Goal: Task Accomplishment & Management: Use online tool/utility

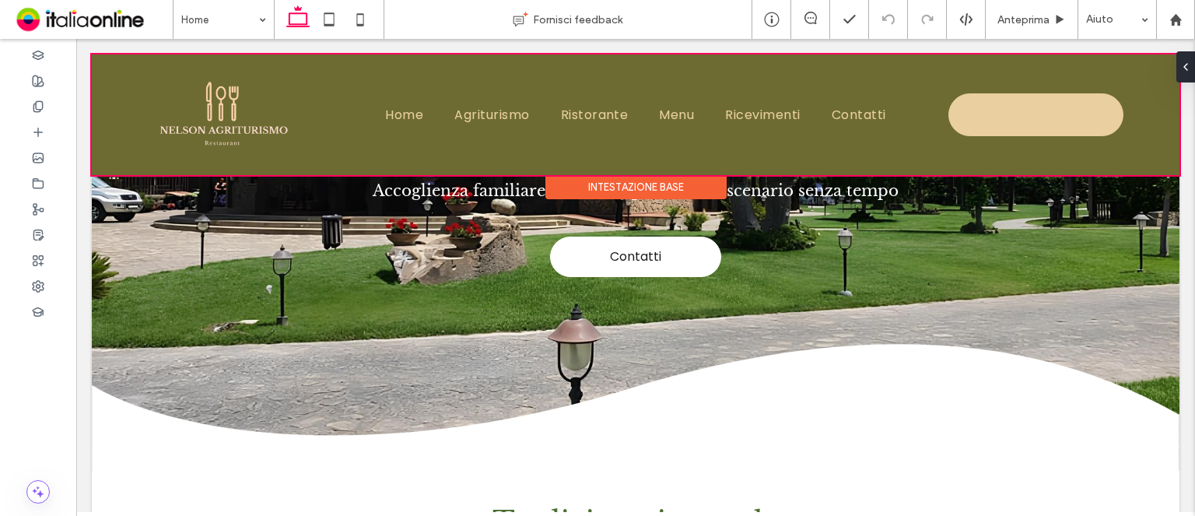
click at [630, 186] on div "Intestazione base" at bounding box center [635, 187] width 181 height 24
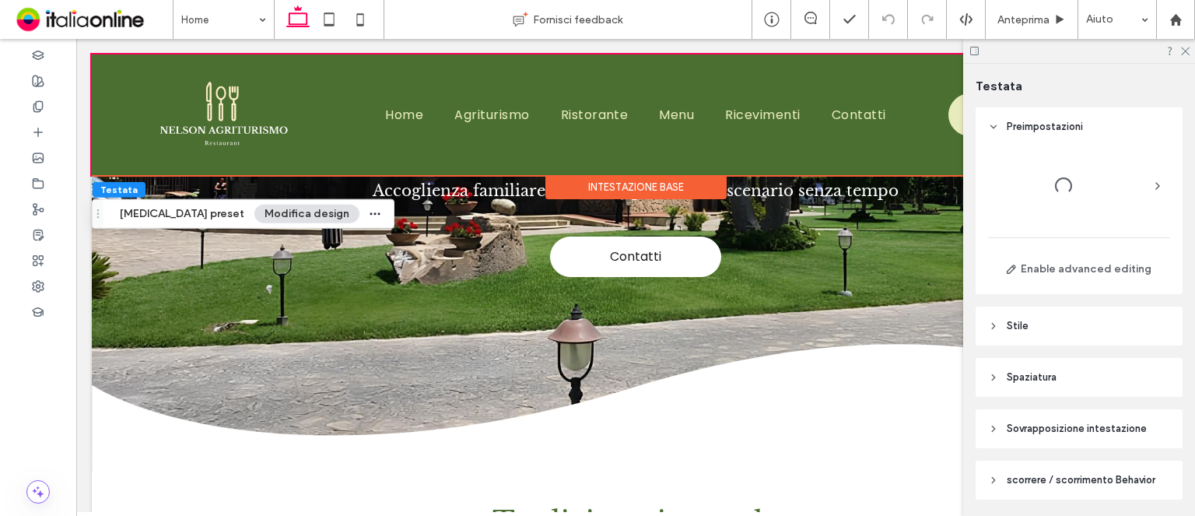
scroll to position [51, 0]
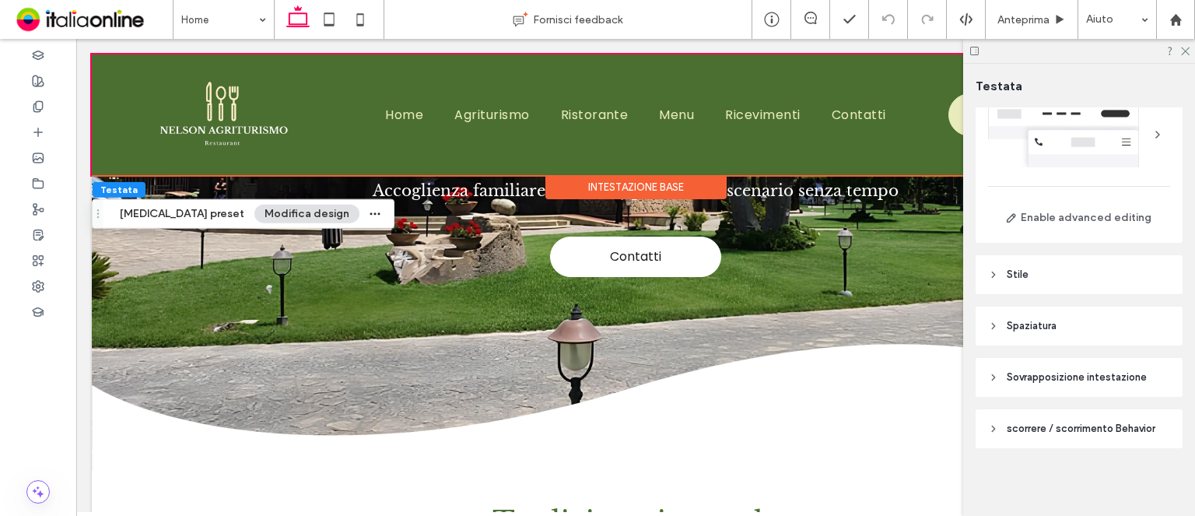
click at [272, 216] on button "Modifica design" at bounding box center [306, 214] width 105 height 19
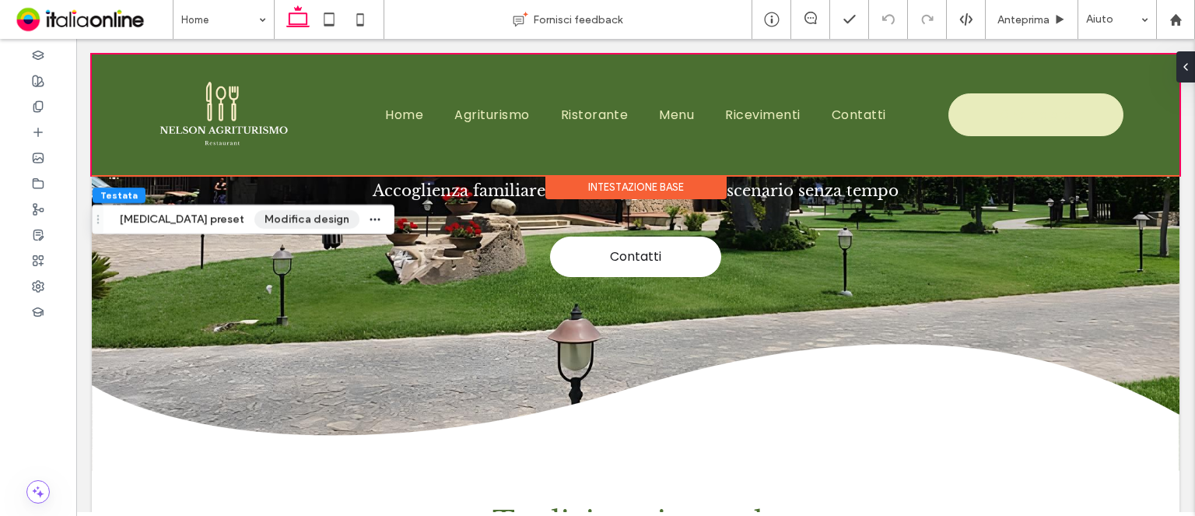
click at [272, 216] on button "Modifica design" at bounding box center [306, 219] width 105 height 19
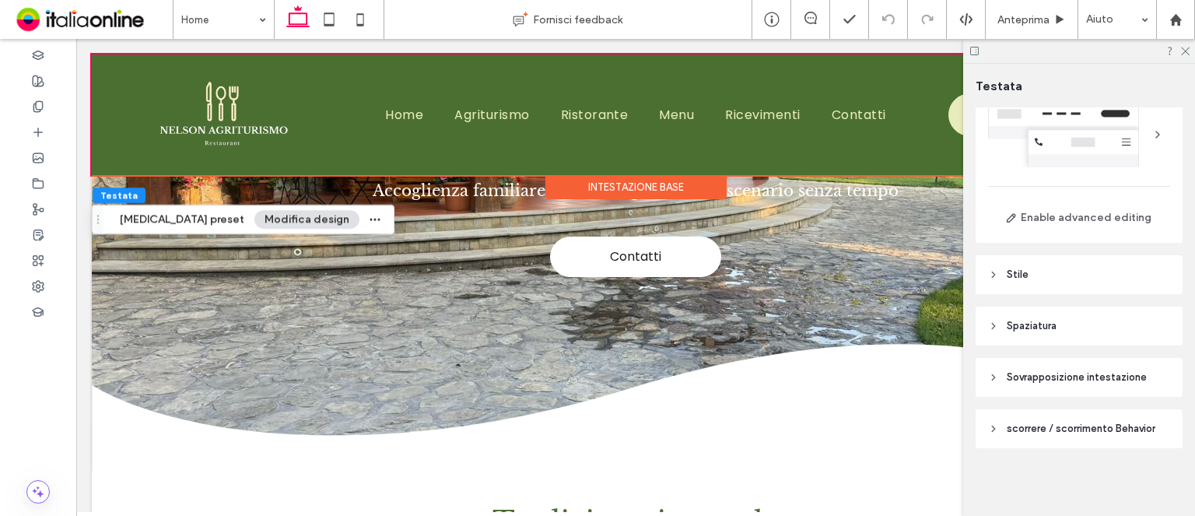
scroll to position [0, 0]
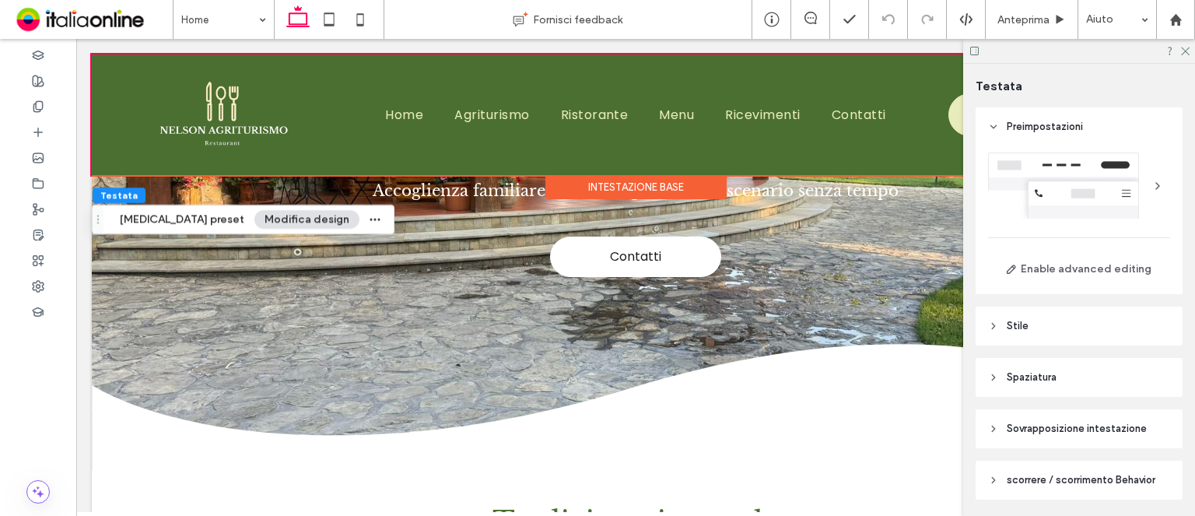
click at [1074, 333] on header "Stile" at bounding box center [1078, 325] width 207 height 39
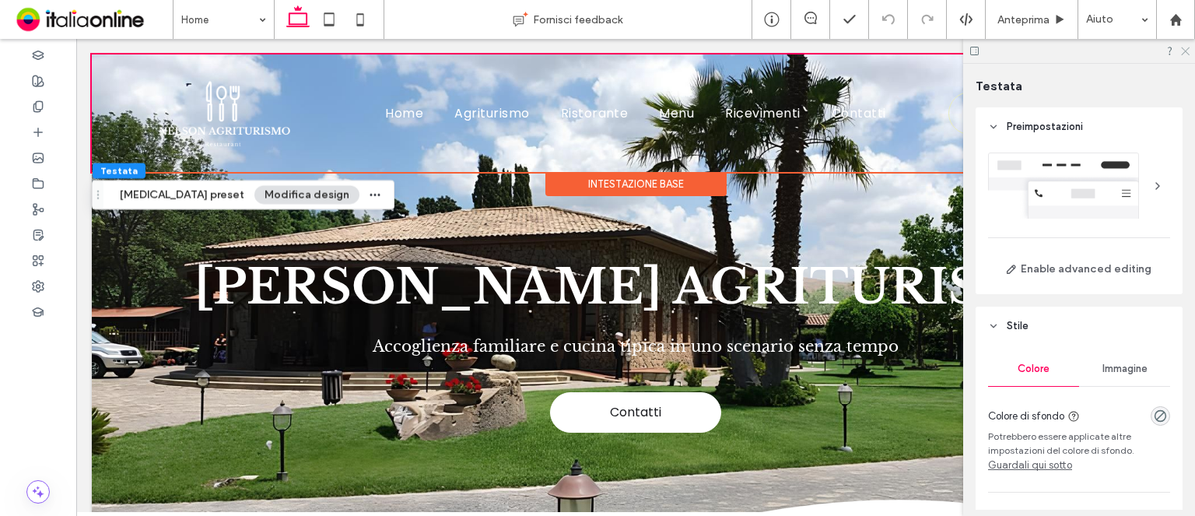
click at [1185, 48] on icon at bounding box center [1184, 50] width 10 height 10
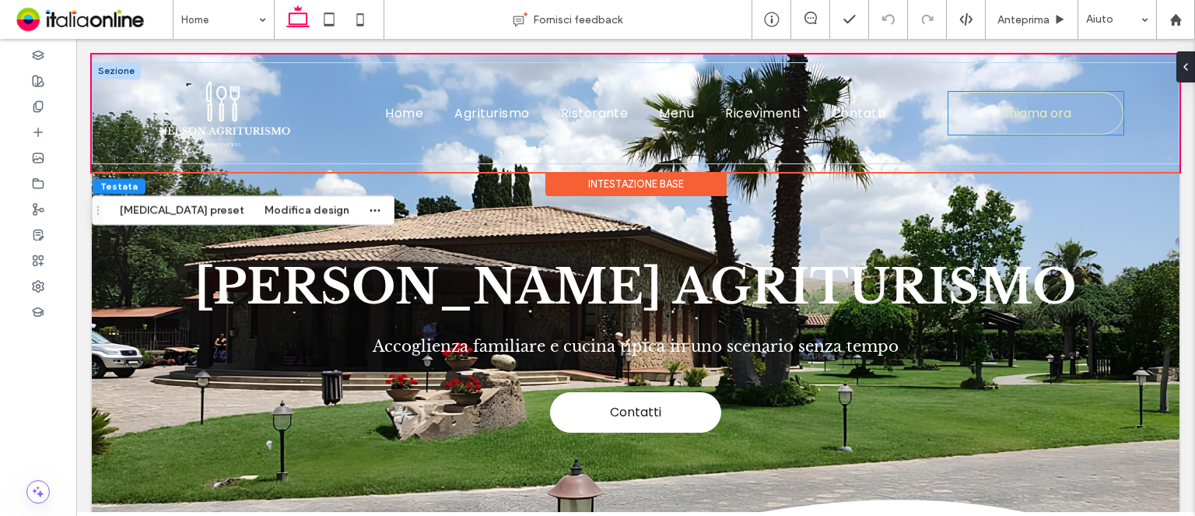
drag, startPoint x: 1060, startPoint y: 126, endPoint x: 1164, endPoint y: 126, distance: 103.4
click at [1060, 126] on span "Chiama ora" at bounding box center [1035, 113] width 72 height 35
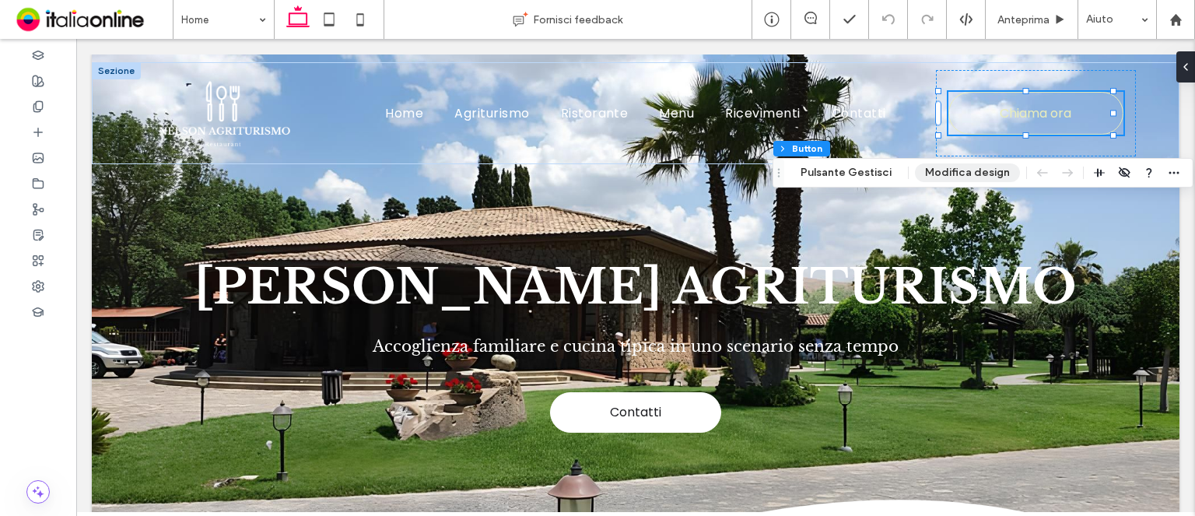
click at [963, 174] on button "Modifica design" at bounding box center [967, 172] width 105 height 19
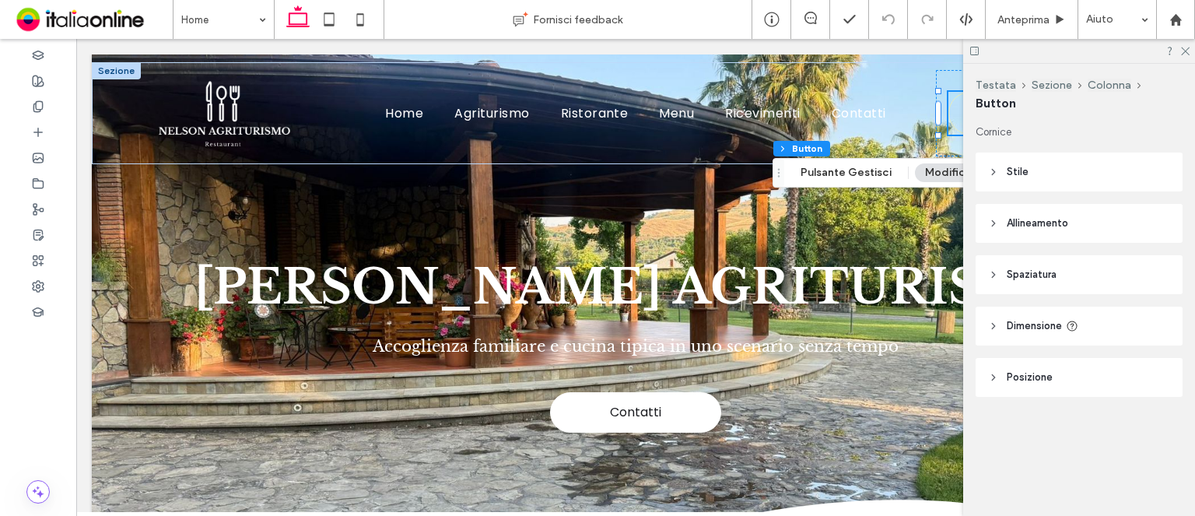
click at [1038, 184] on header "Stile" at bounding box center [1078, 171] width 207 height 39
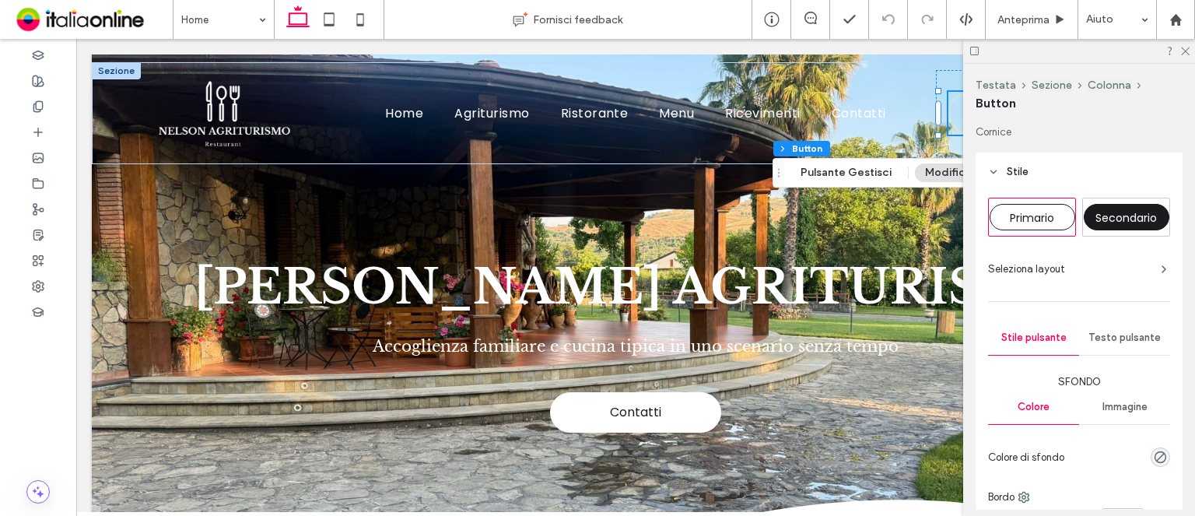
scroll to position [156, 0]
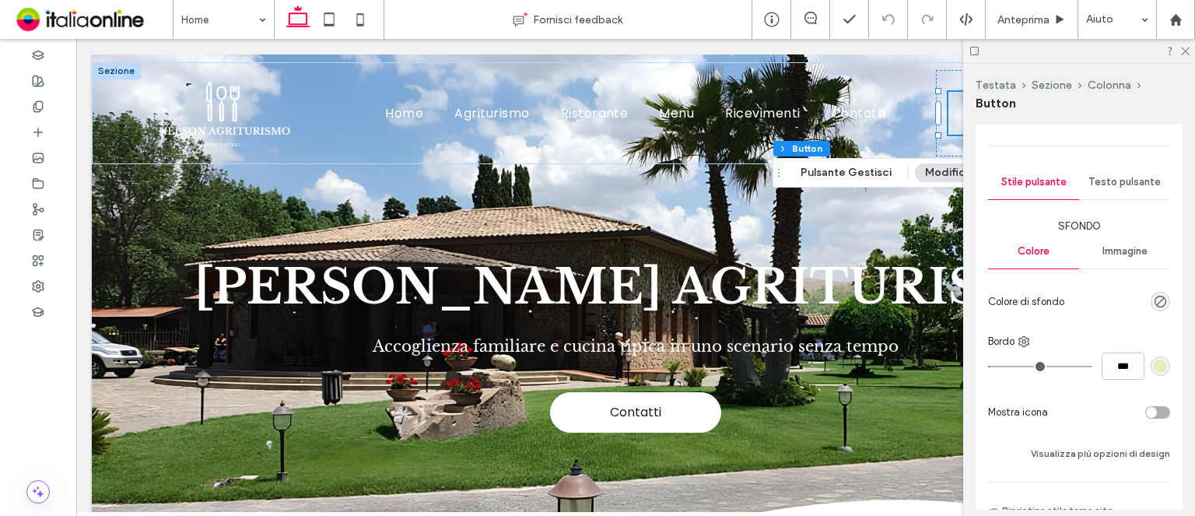
click at [1157, 369] on div "rgb(232, 236, 188)" at bounding box center [1159, 365] width 13 height 13
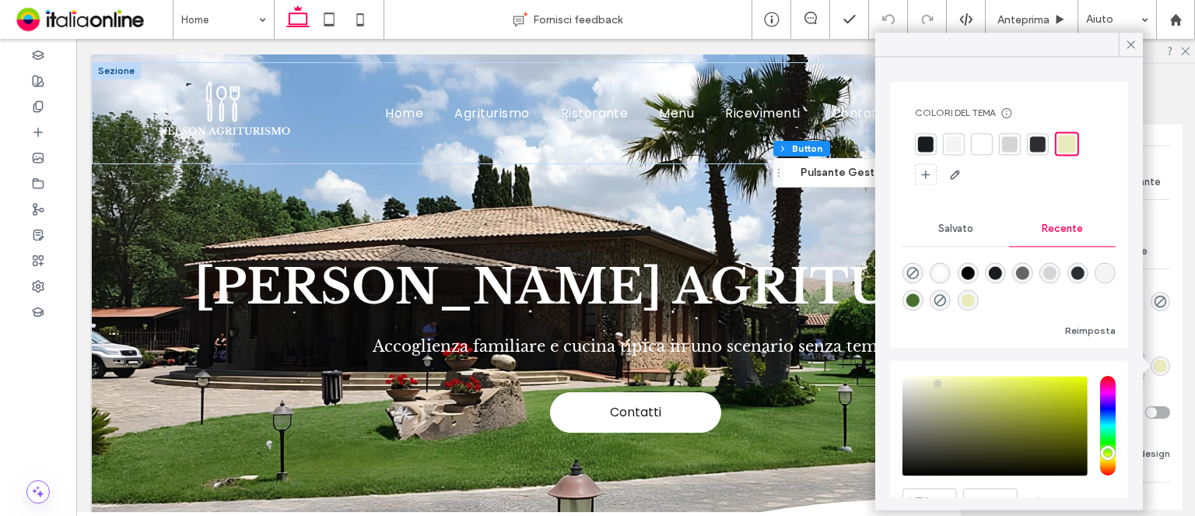
drag, startPoint x: 938, startPoint y: 271, endPoint x: 948, endPoint y: 267, distance: 10.8
click at [938, 271] on div "rgba(255, 255, 255, 1)" at bounding box center [939, 272] width 13 height 13
type input "*"
type input "*******"
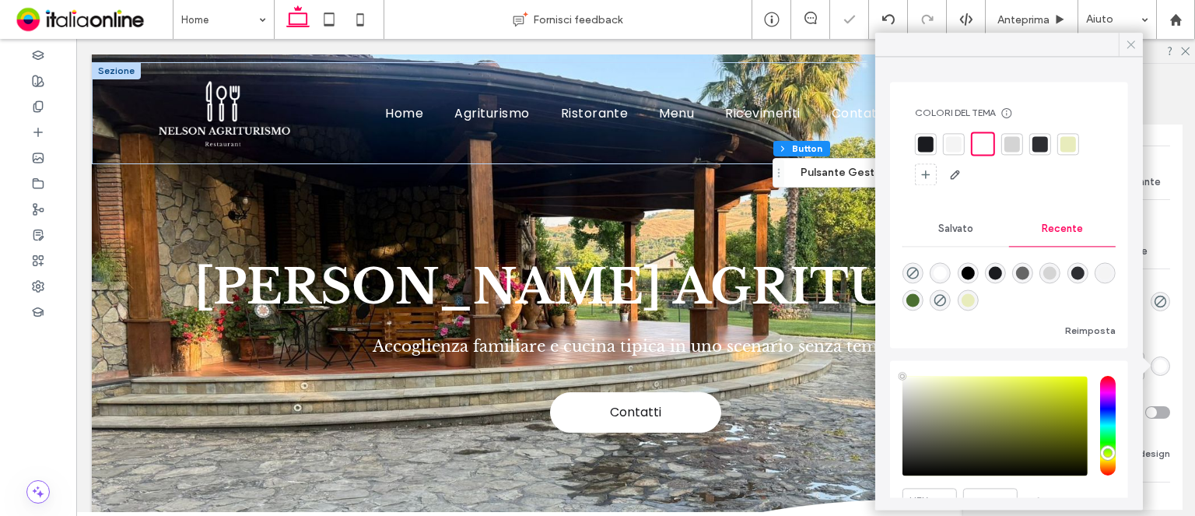
click at [1126, 45] on icon at bounding box center [1131, 44] width 14 height 14
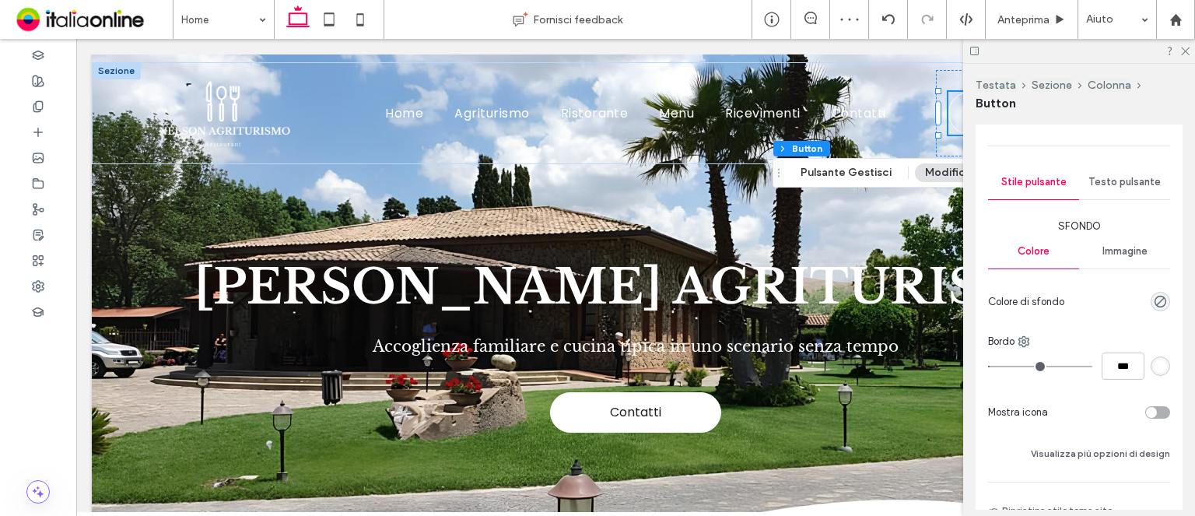
click at [1118, 254] on span "Immagine" at bounding box center [1124, 251] width 45 height 12
type input "*"
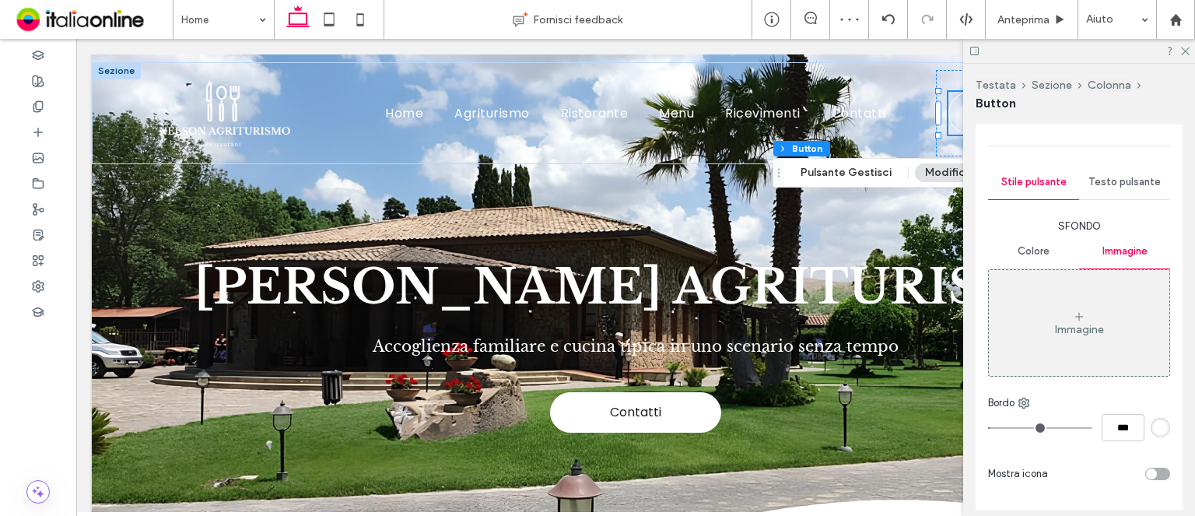
click at [1112, 176] on span "Testo pulsante" at bounding box center [1124, 182] width 72 height 12
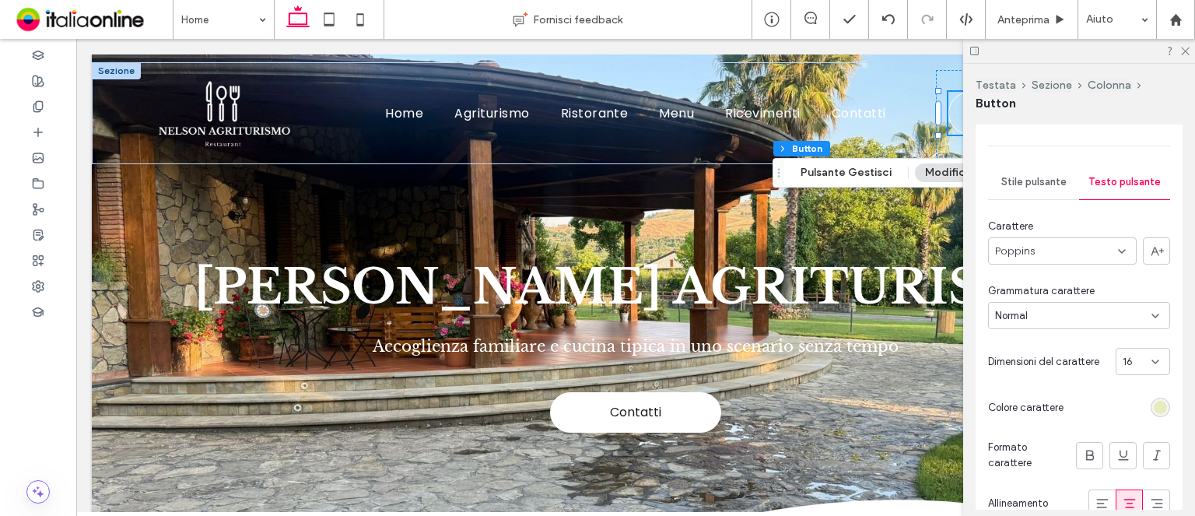
click at [1150, 403] on div "rgb(232, 236, 188)" at bounding box center [1159, 406] width 19 height 19
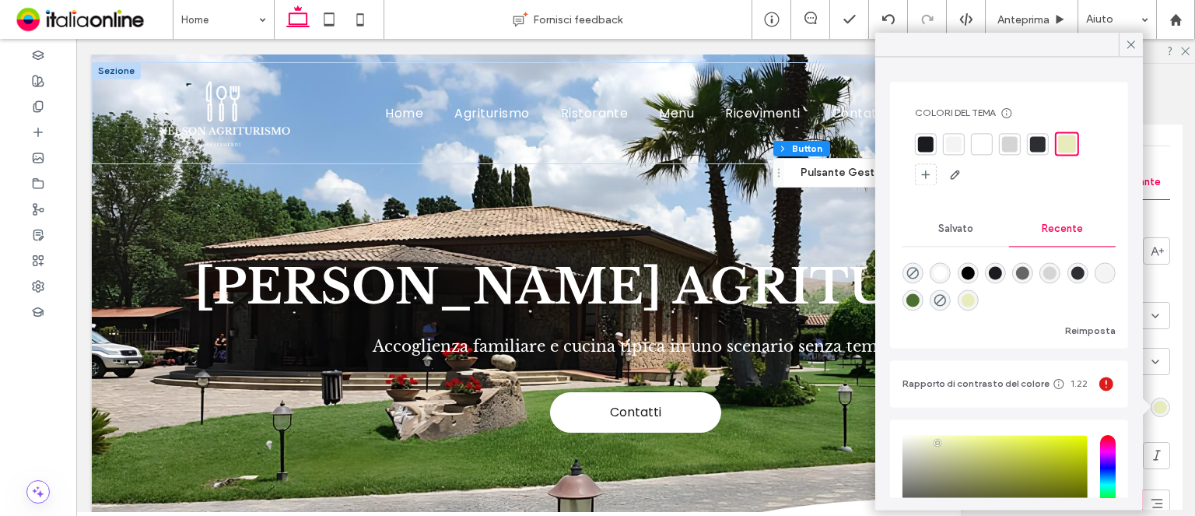
click at [940, 275] on div "rgba(255, 255, 255, 1)" at bounding box center [939, 272] width 13 height 13
type input "*******"
click at [1138, 40] on div at bounding box center [1130, 44] width 24 height 23
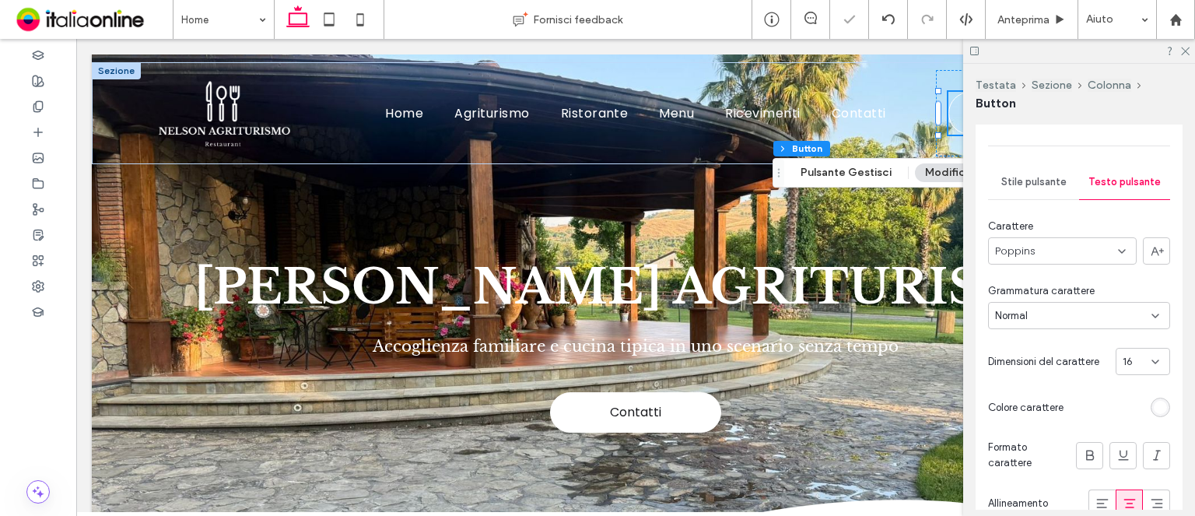
click at [1192, 53] on div at bounding box center [1079, 51] width 232 height 24
click at [1185, 53] on icon at bounding box center [1184, 50] width 10 height 10
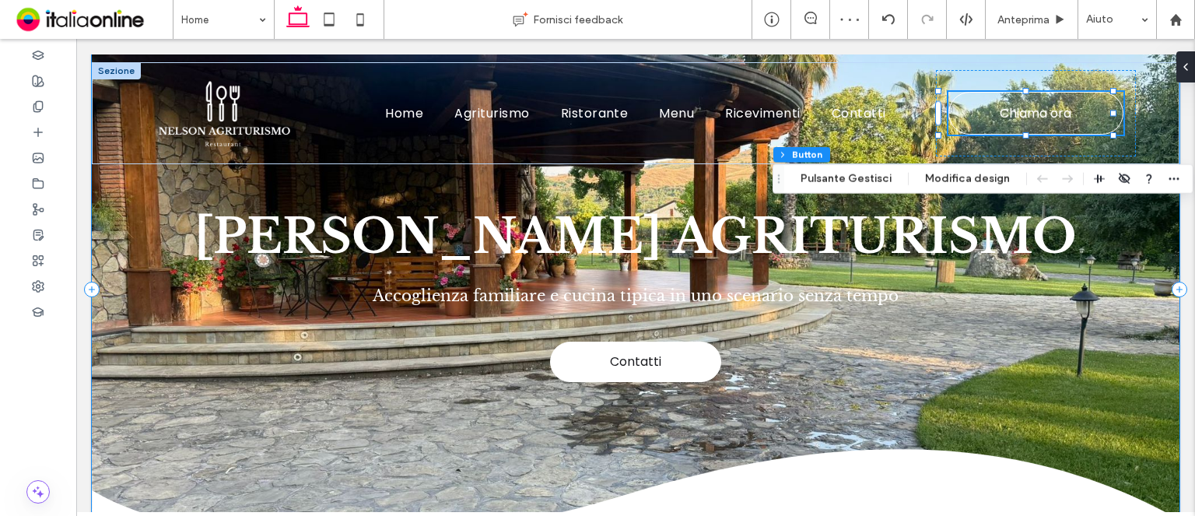
scroll to position [78, 0]
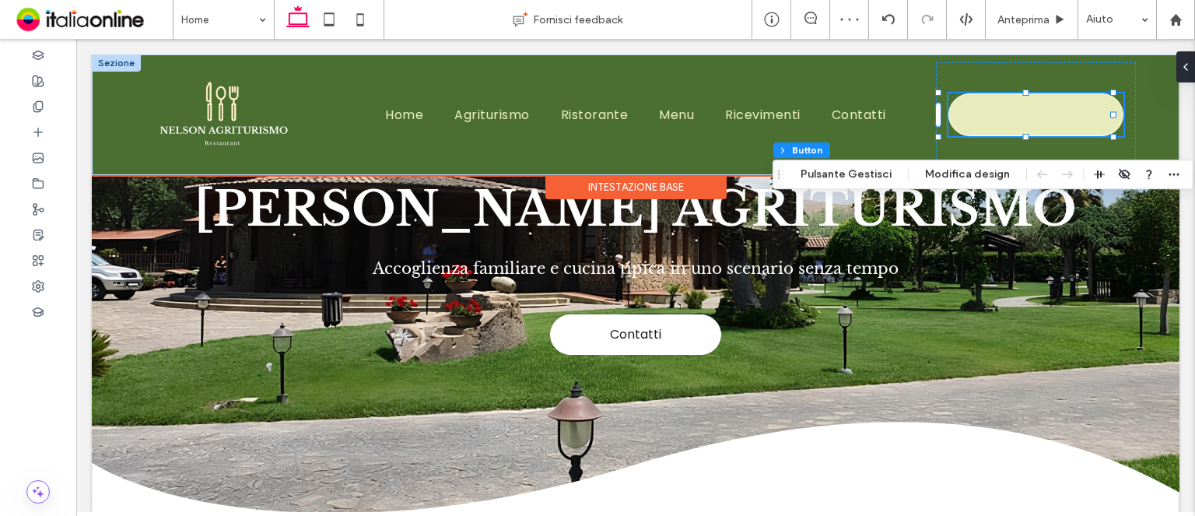
click at [652, 196] on div "Intestazione base" at bounding box center [635, 187] width 181 height 24
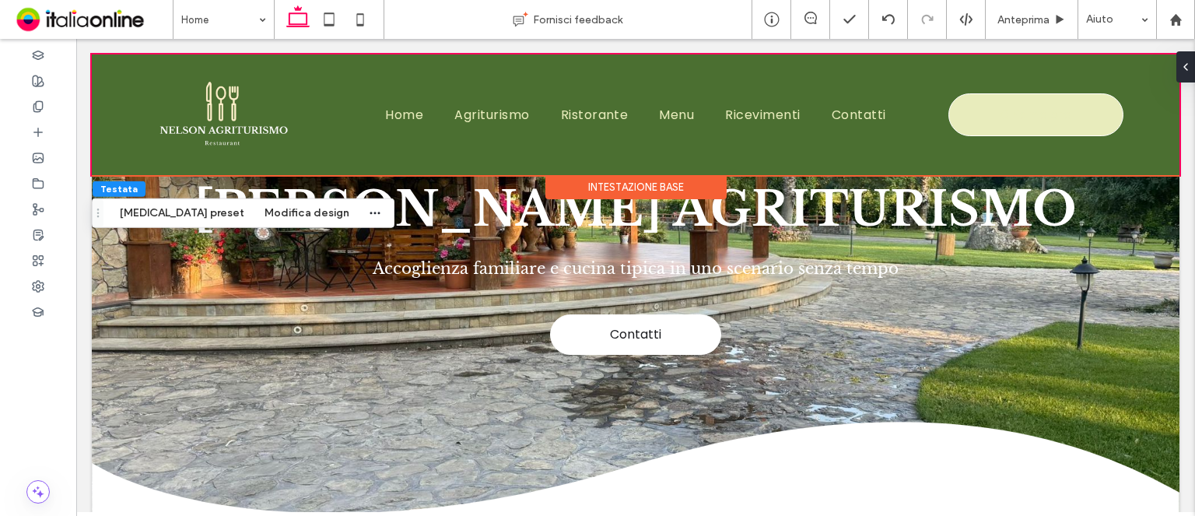
click at [710, 188] on div "Intestazione base" at bounding box center [635, 187] width 181 height 24
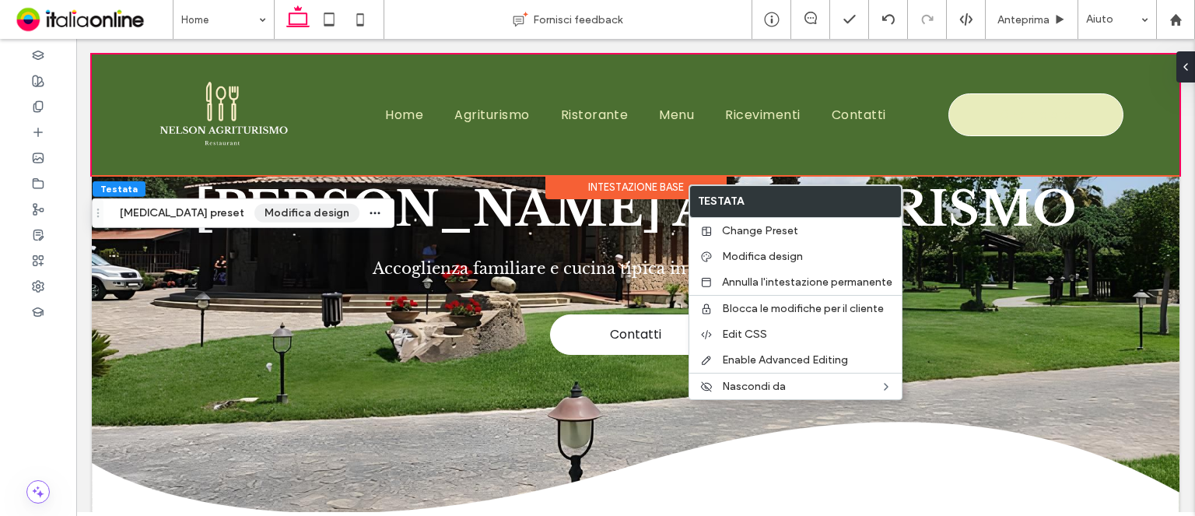
click at [288, 205] on button "Modifica design" at bounding box center [306, 213] width 105 height 19
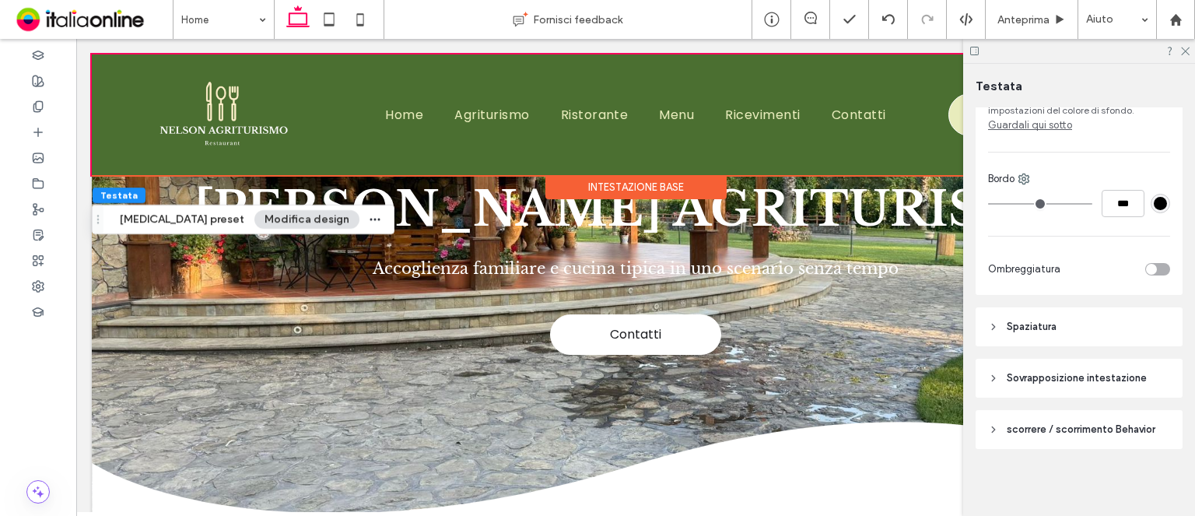
scroll to position [341, 0]
click at [1097, 429] on span "scorrere / scorrimento Behavior" at bounding box center [1080, 428] width 149 height 16
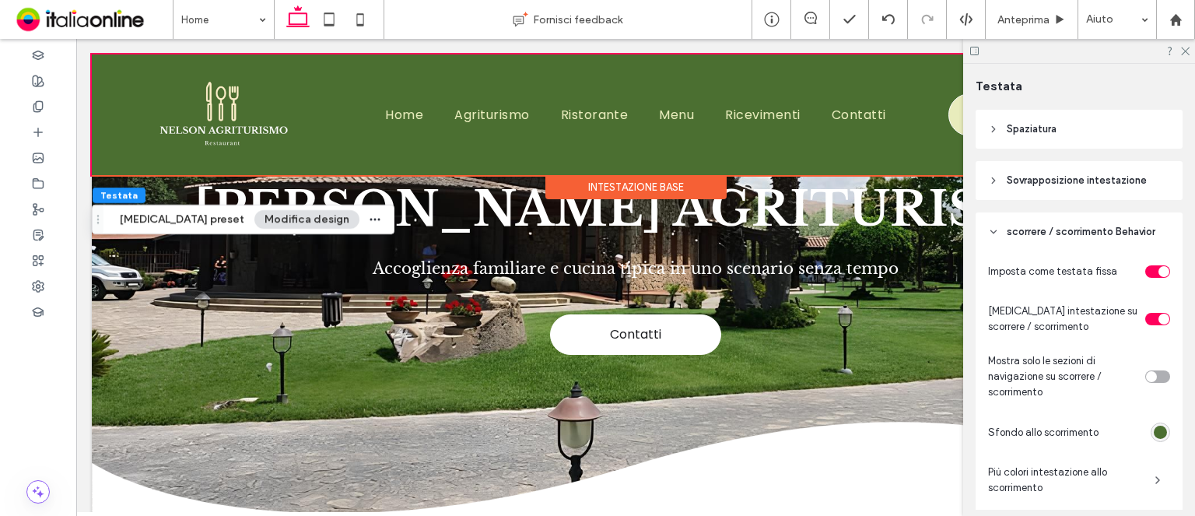
scroll to position [575, 0]
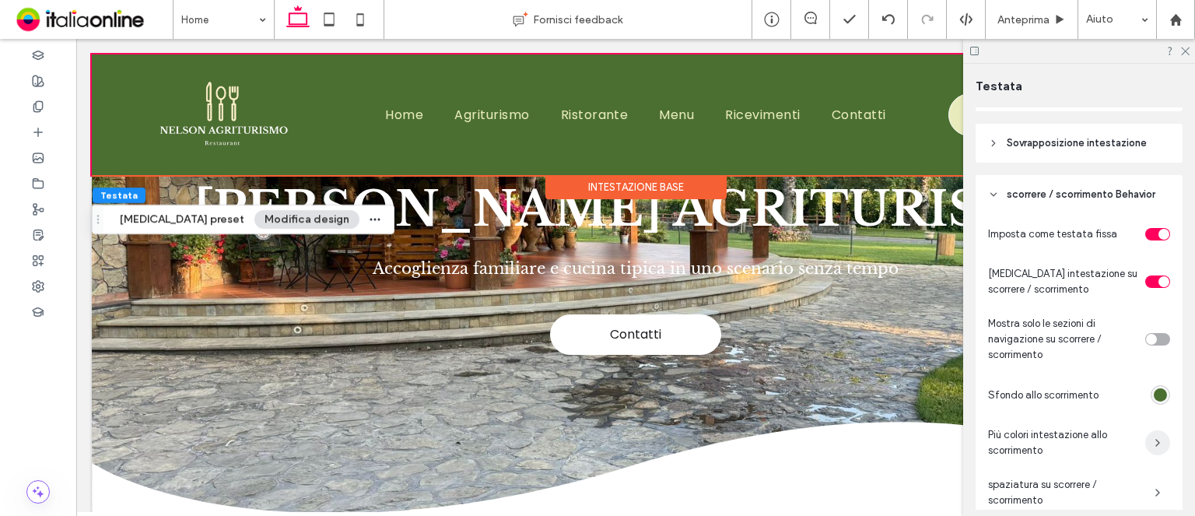
click at [1151, 440] on icon "button" at bounding box center [1157, 442] width 12 height 12
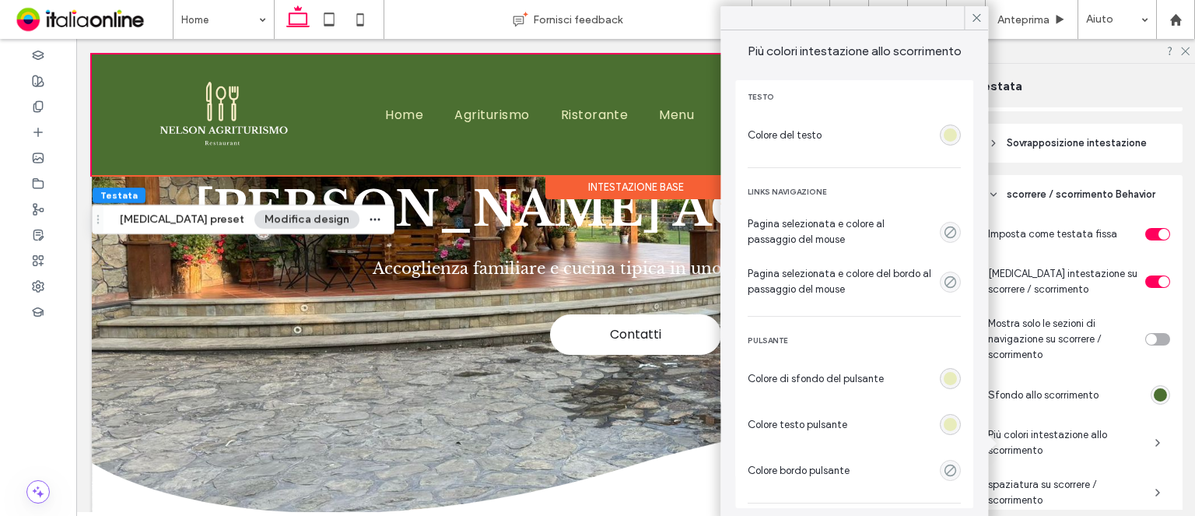
click at [943, 134] on div "rgba(232, 236, 188, 1)" at bounding box center [949, 134] width 13 height 13
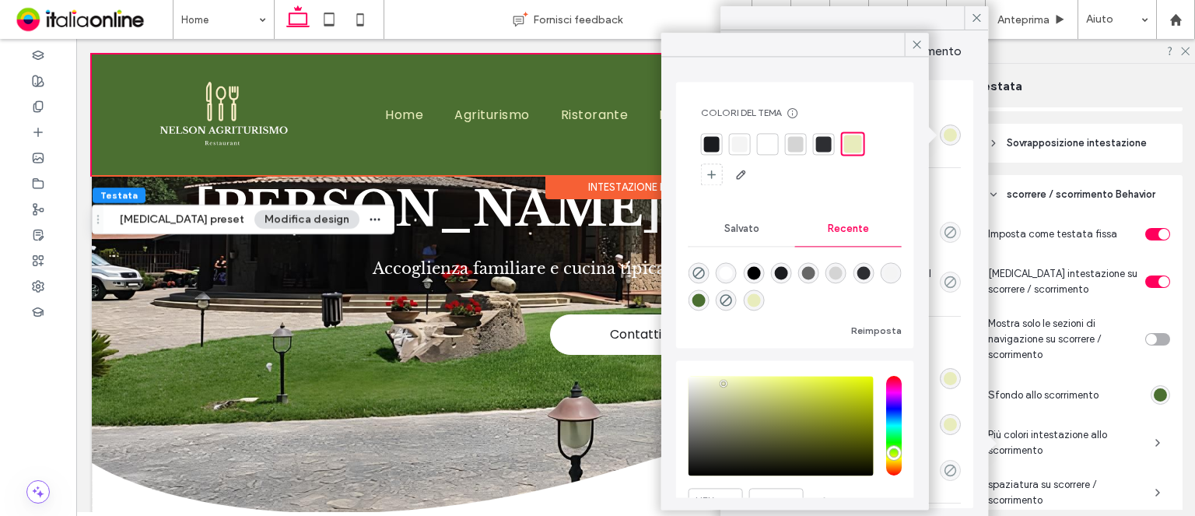
click at [705, 301] on div "rgba(75, 111, 49, 1)" at bounding box center [698, 299] width 13 height 13
type input "*******"
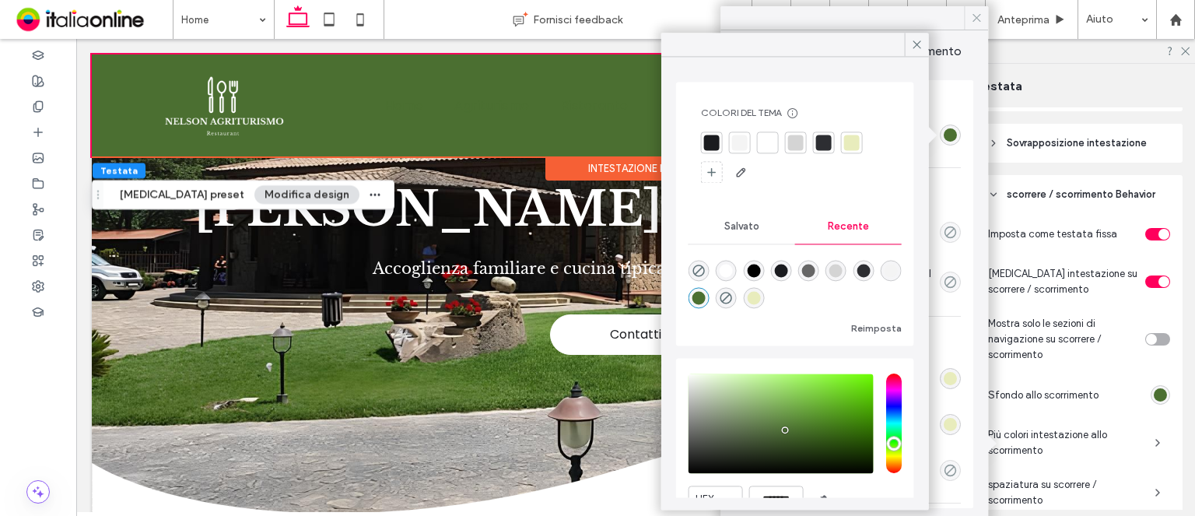
click at [978, 17] on icon at bounding box center [976, 18] width 14 height 14
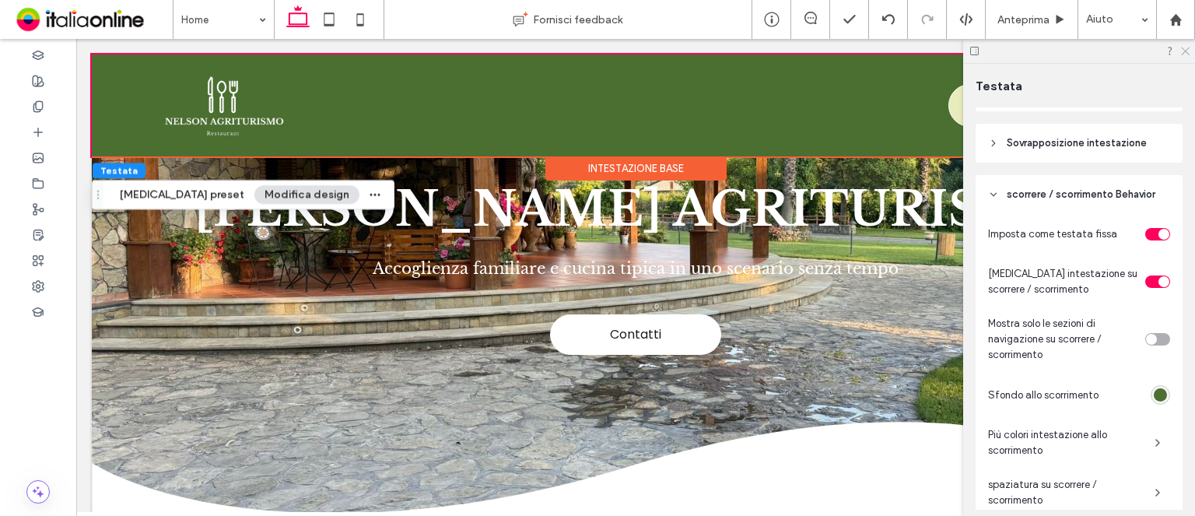
click at [1188, 47] on icon at bounding box center [1184, 50] width 10 height 10
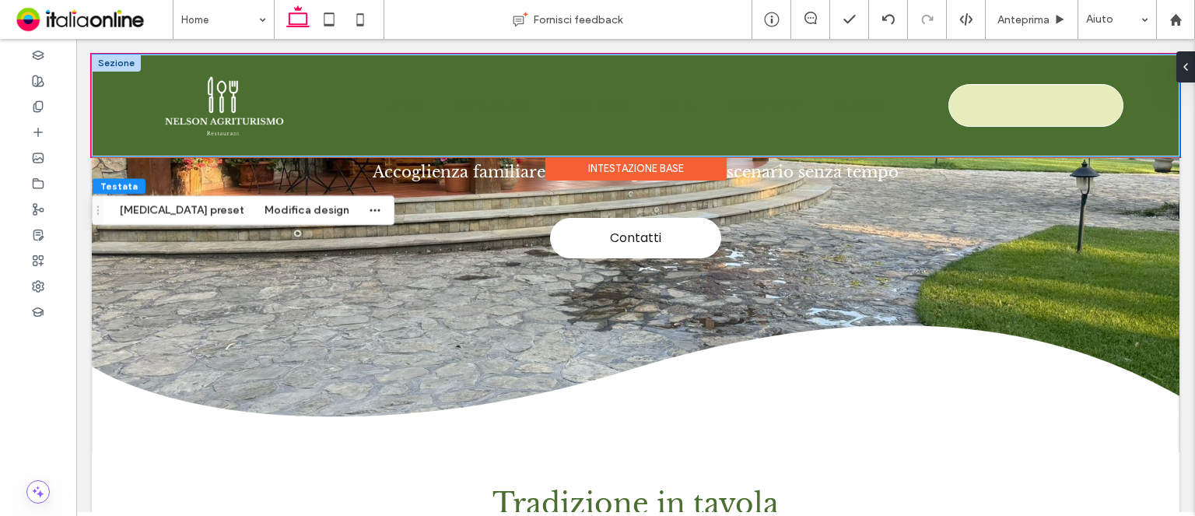
scroll to position [233, 0]
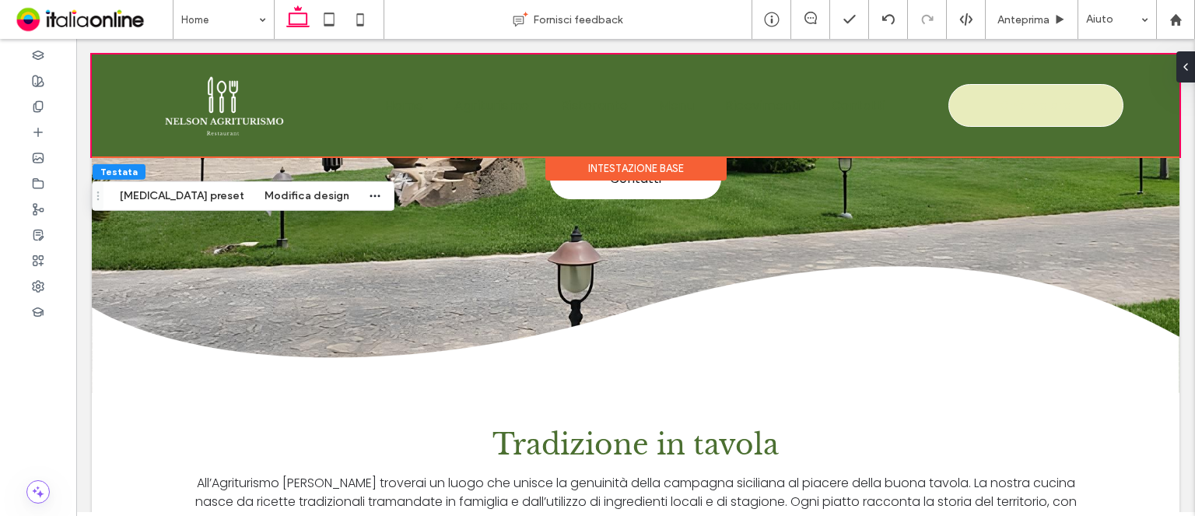
click at [644, 157] on div "Intestazione base" at bounding box center [635, 168] width 181 height 24
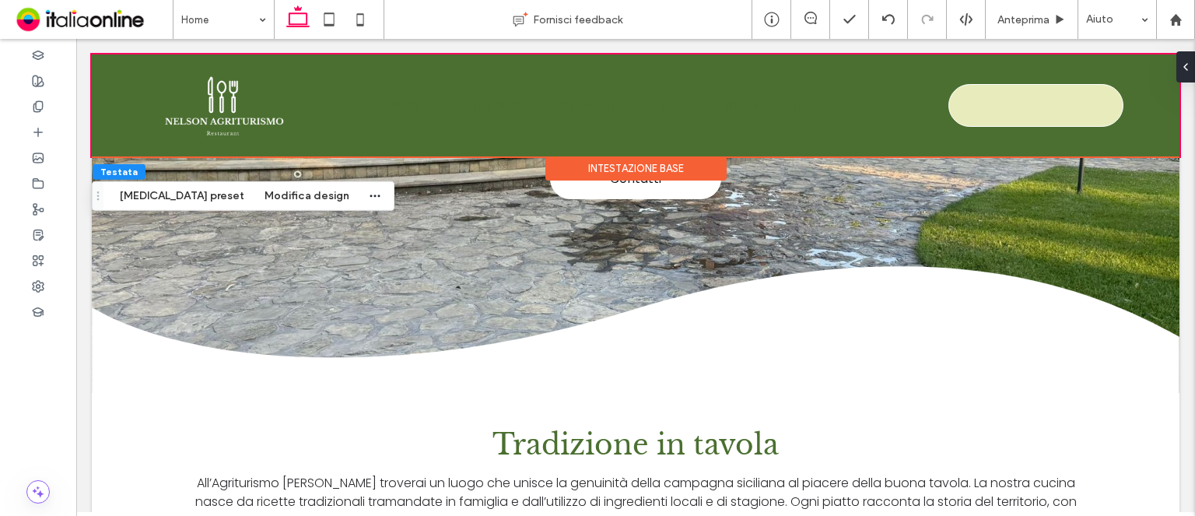
click at [644, 164] on div "Intestazione base" at bounding box center [635, 168] width 181 height 24
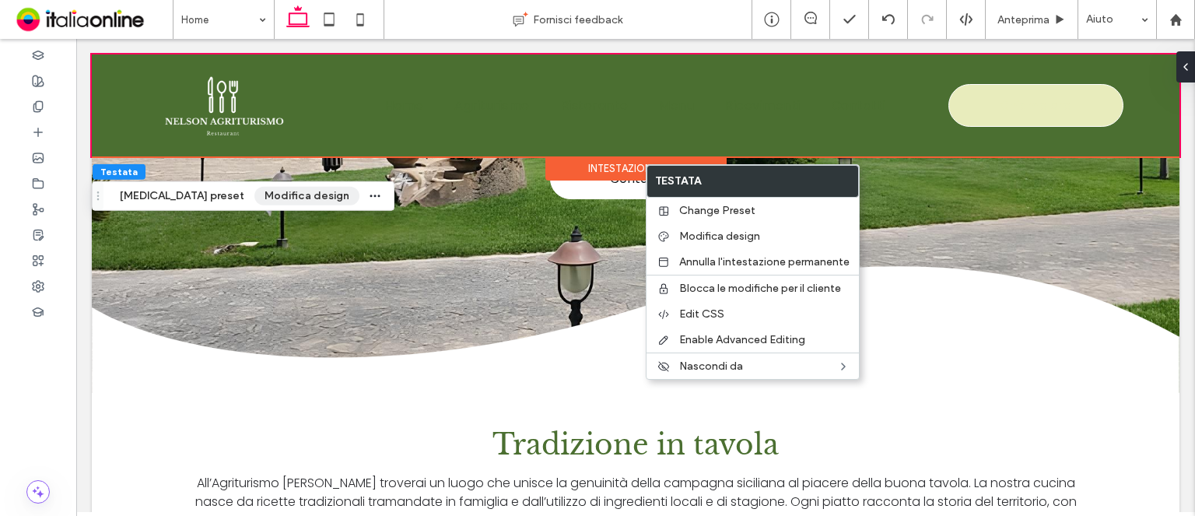
click at [254, 196] on button "Modifica design" at bounding box center [306, 196] width 105 height 19
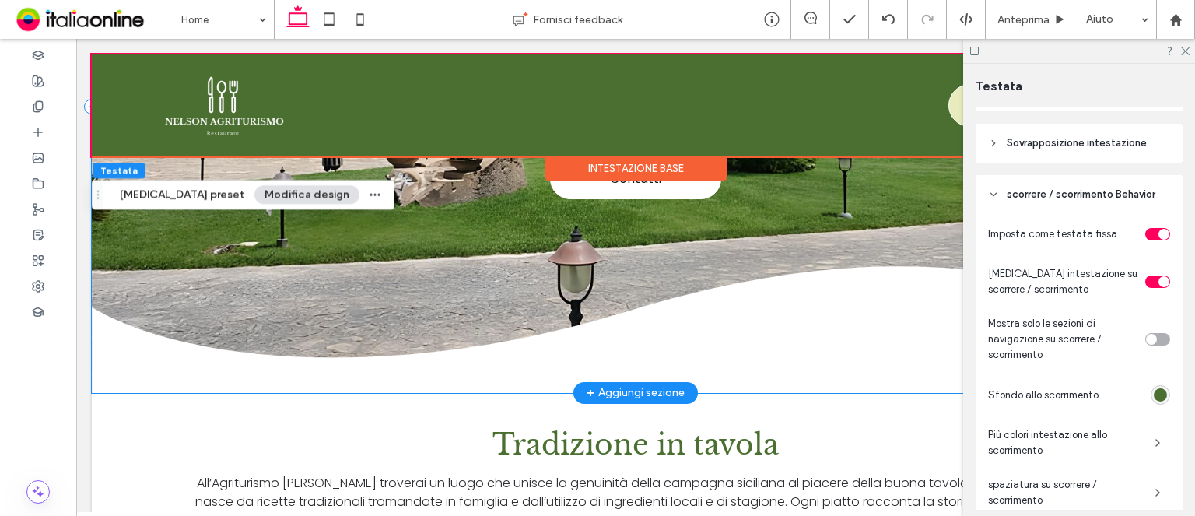
scroll to position [643, 0]
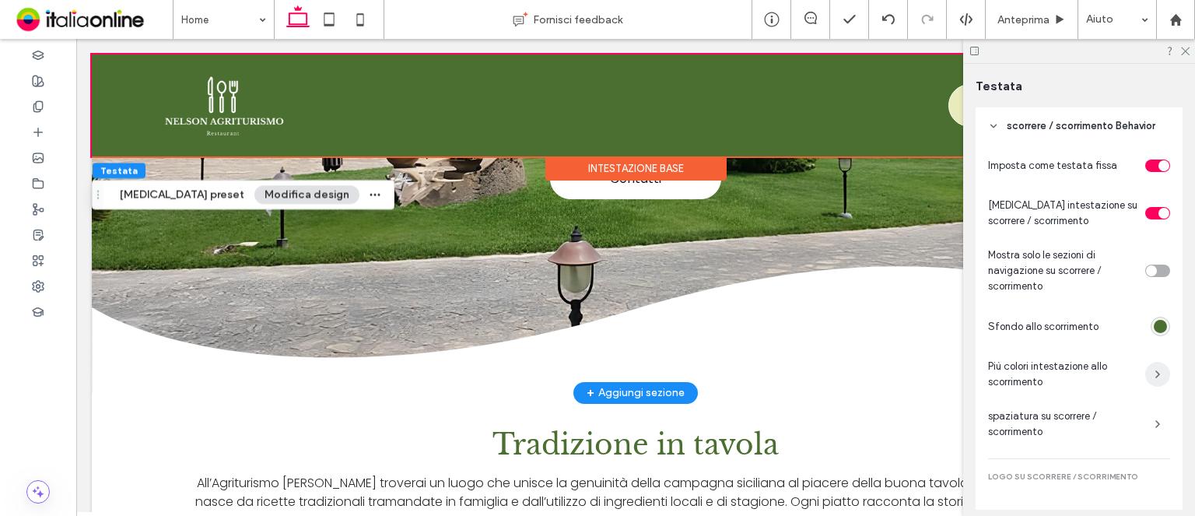
click at [1156, 372] on use "button" at bounding box center [1157, 374] width 3 height 6
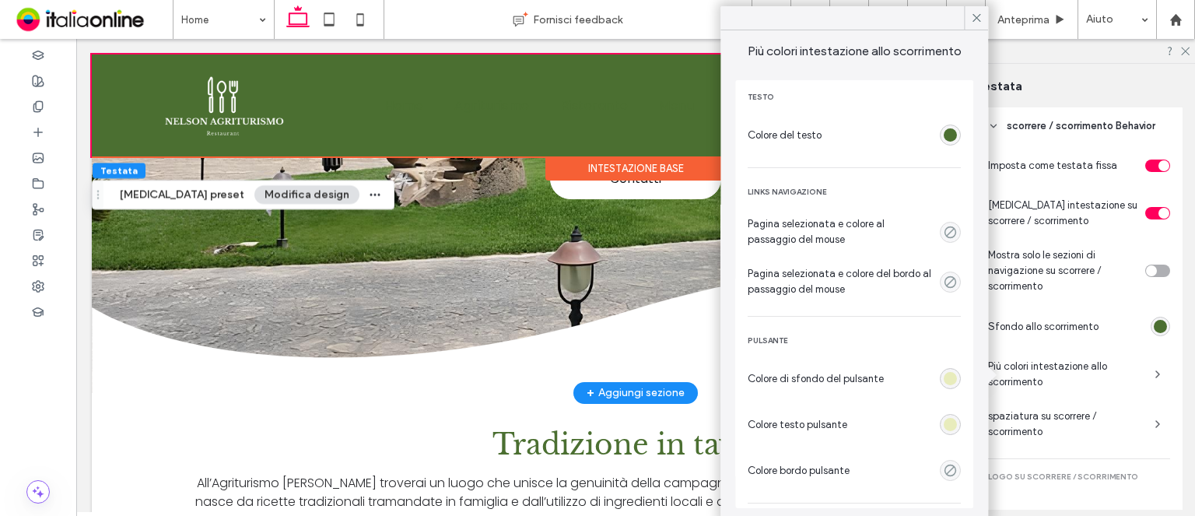
click at [944, 134] on div "rgba(75, 111, 49, 1)" at bounding box center [949, 134] width 13 height 13
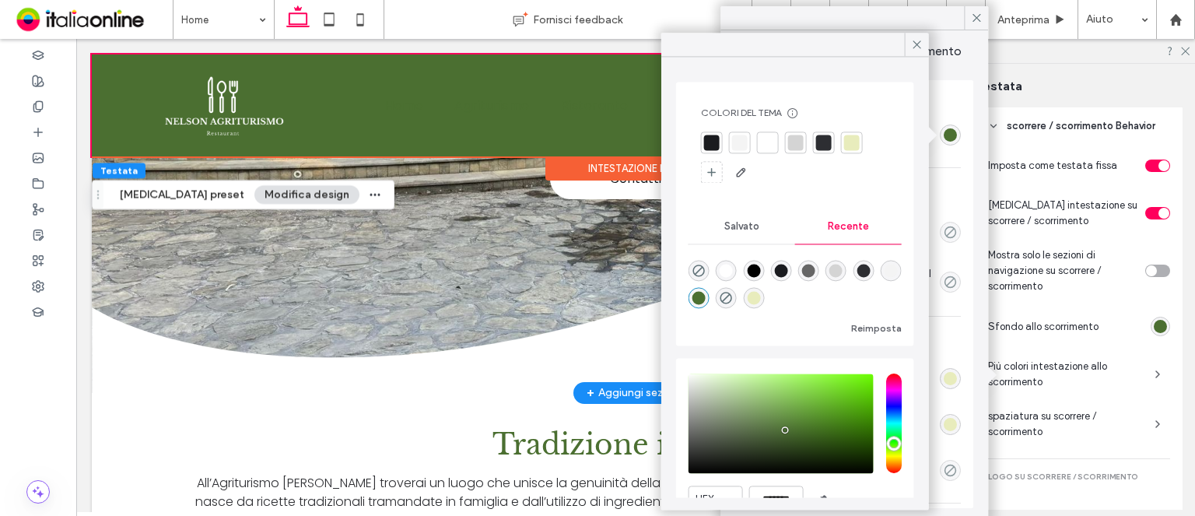
click at [859, 132] on div at bounding box center [852, 142] width 22 height 22
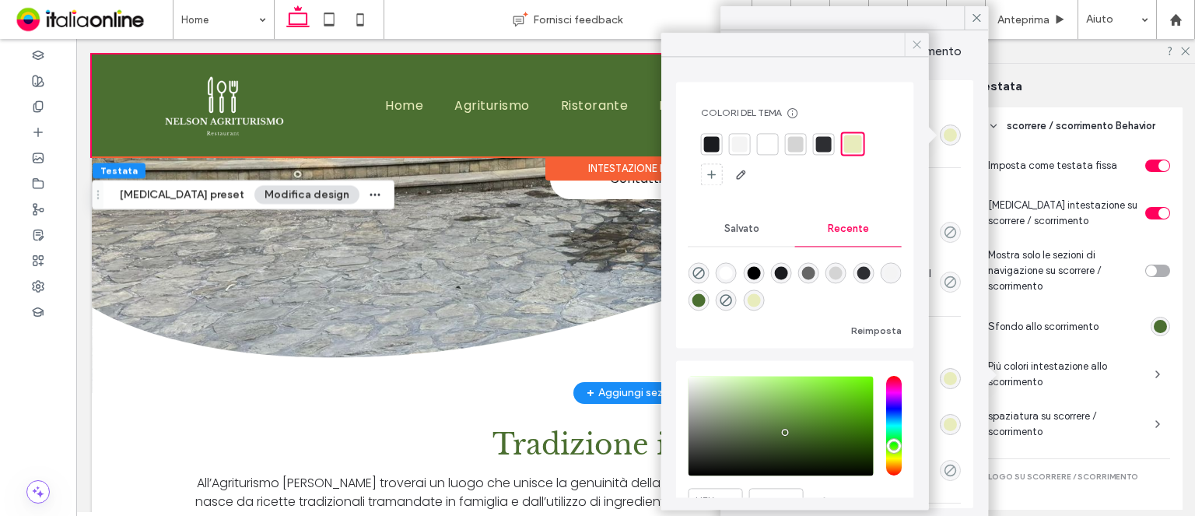
click at [915, 49] on icon at bounding box center [917, 44] width 14 height 14
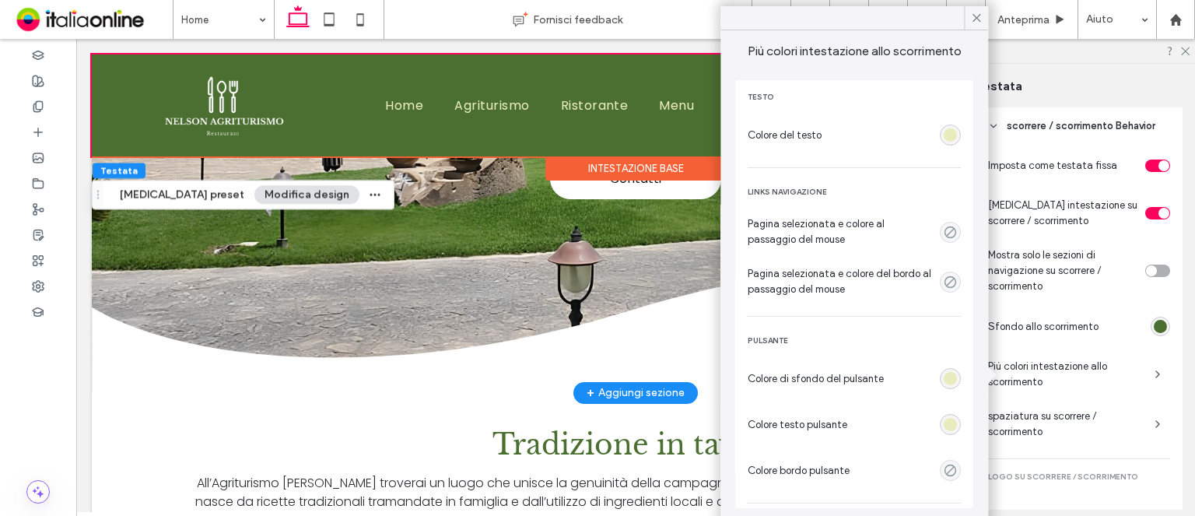
click at [940, 433] on div at bounding box center [950, 424] width 21 height 21
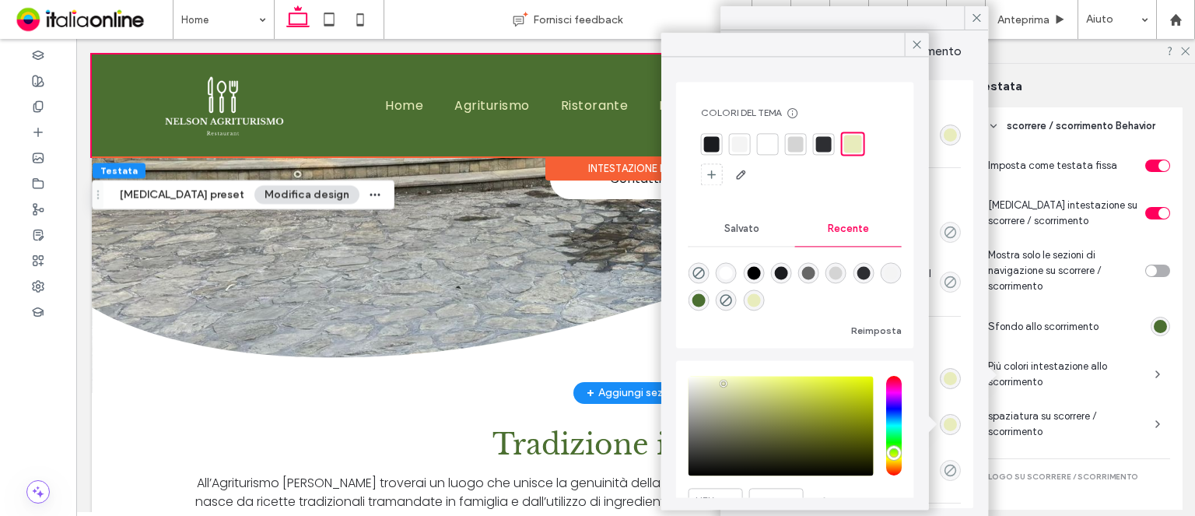
click at [705, 303] on div "rgba(75, 111, 49, 1)" at bounding box center [698, 299] width 13 height 13
type input "*******"
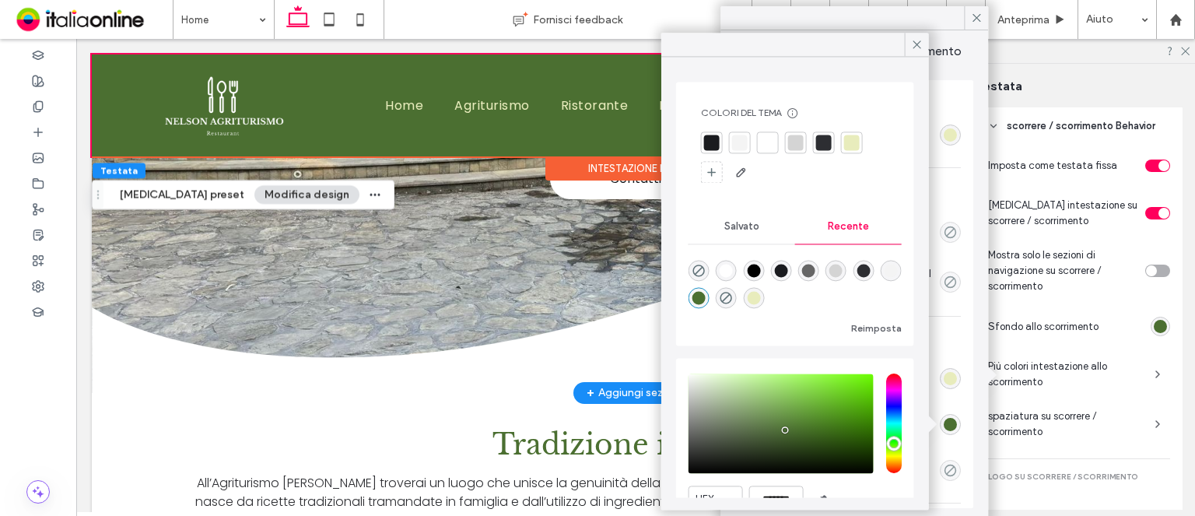
drag, startPoint x: 968, startPoint y: 16, endPoint x: 1097, endPoint y: 49, distance: 132.6
click at [968, 16] on div at bounding box center [976, 17] width 24 height 23
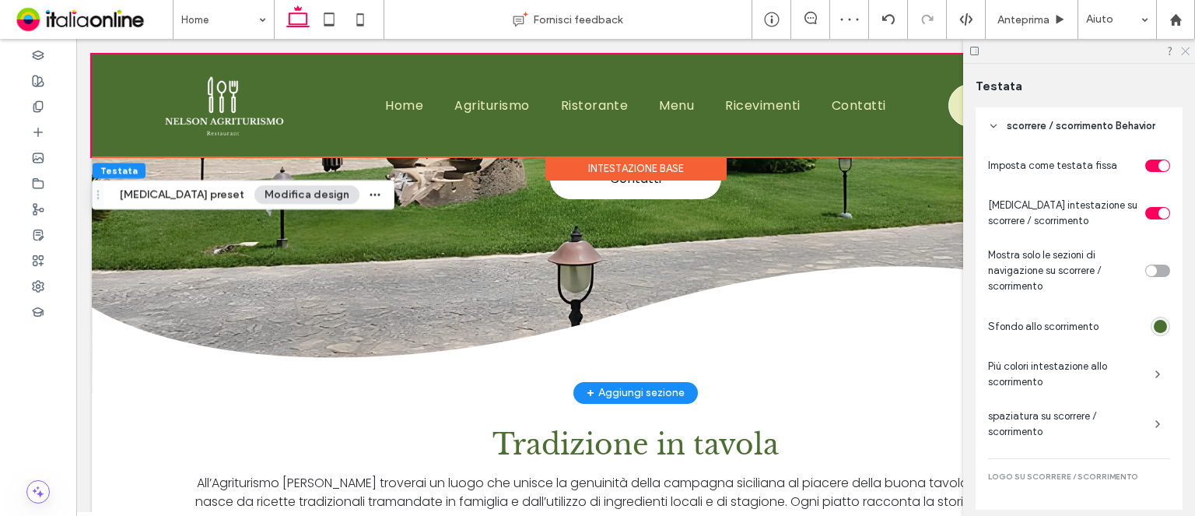
click at [1188, 52] on icon at bounding box center [1184, 50] width 10 height 10
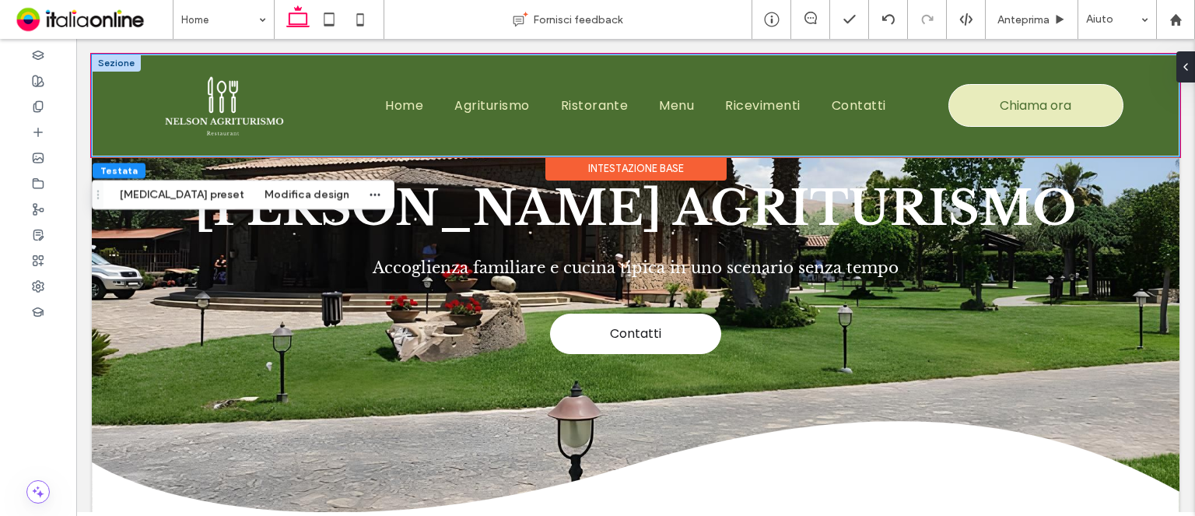
scroll to position [0, 0]
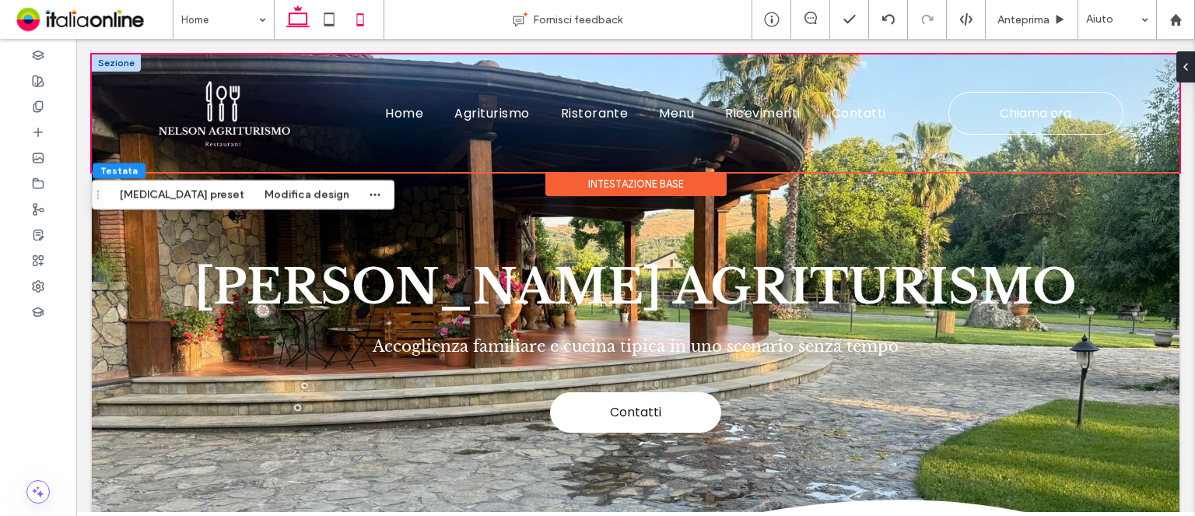
click at [366, 28] on icon at bounding box center [360, 19] width 31 height 31
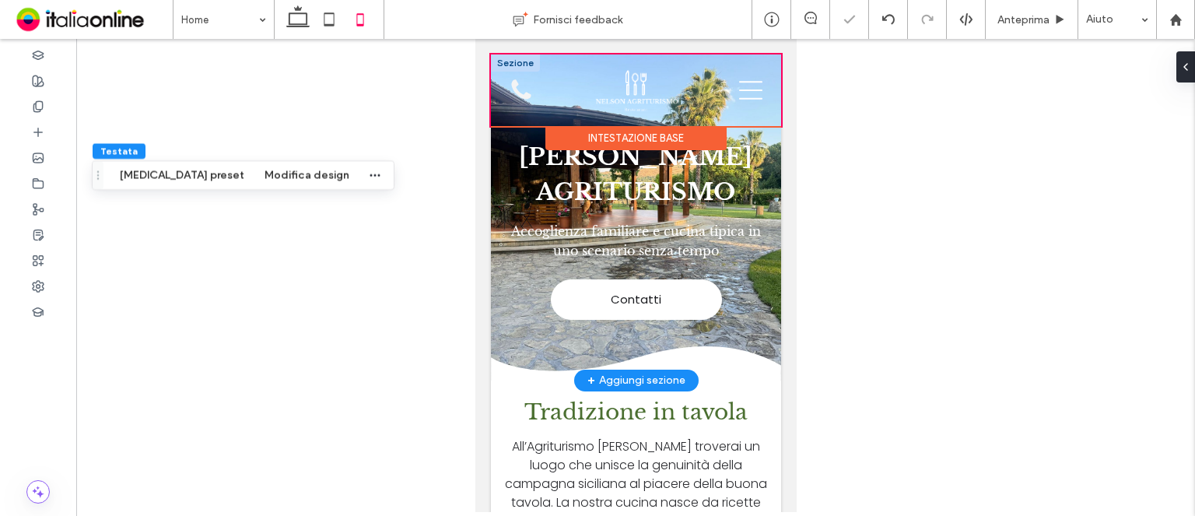
scroll to position [667, 0]
type input "*"
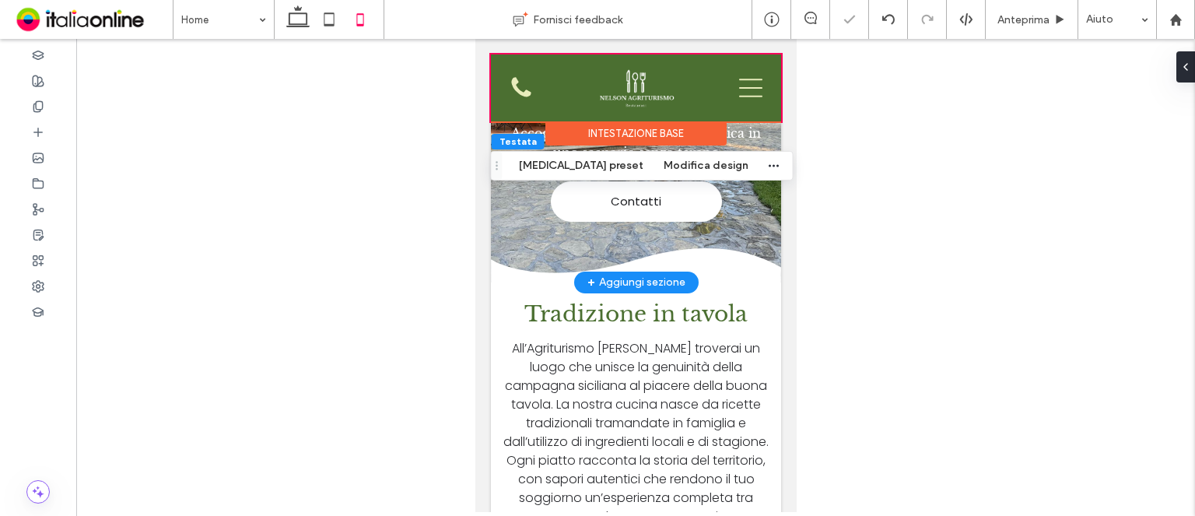
scroll to position [311, 0]
